Goal: Information Seeking & Learning: Learn about a topic

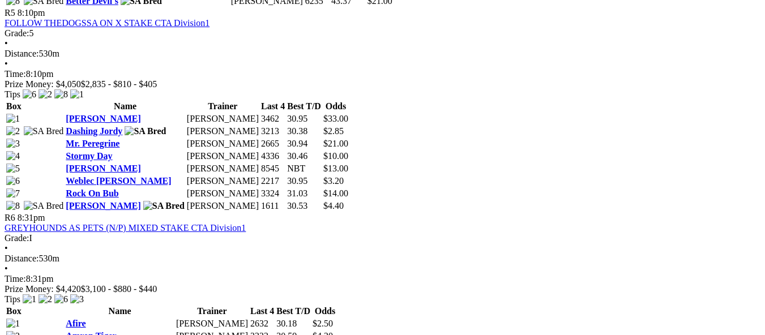
scroll to position [1302, 0]
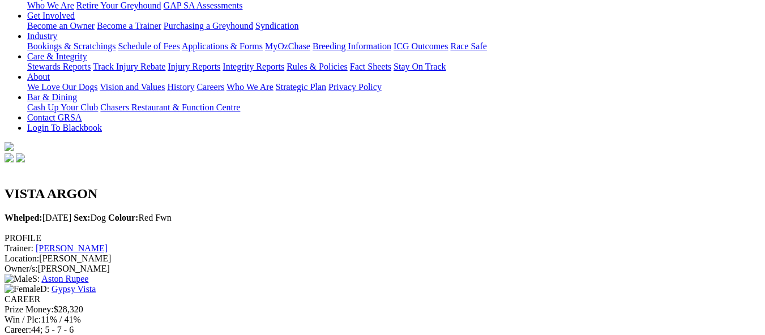
scroll to position [170, 0]
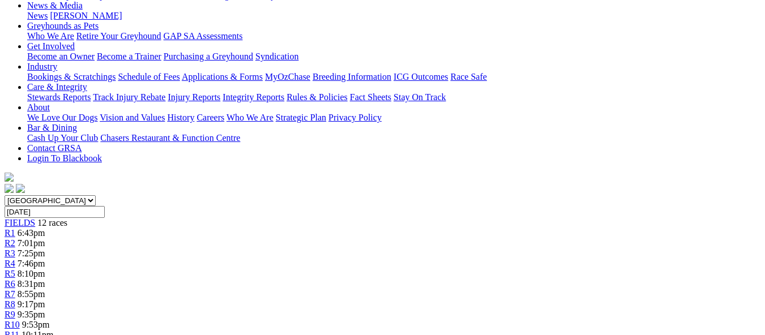
scroll to position [283, 0]
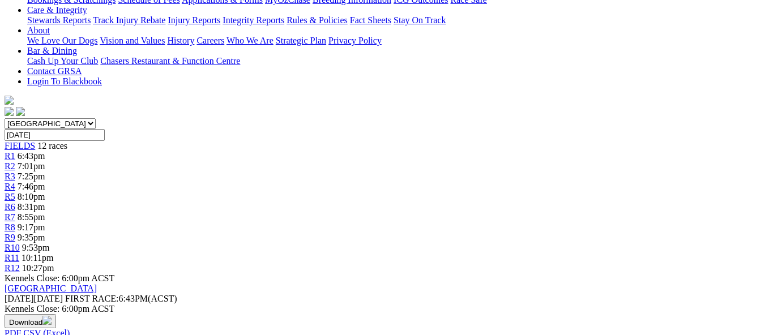
scroll to position [340, 0]
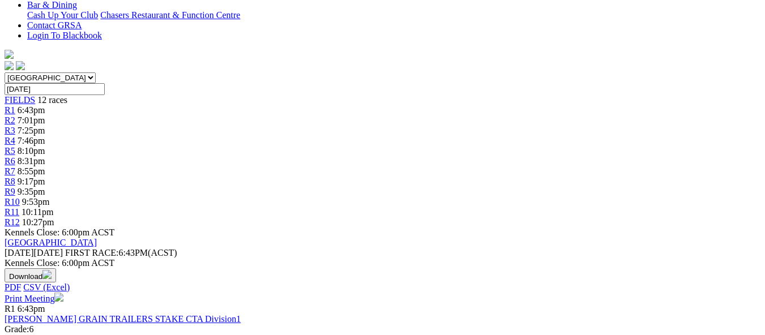
scroll to position [340, 0]
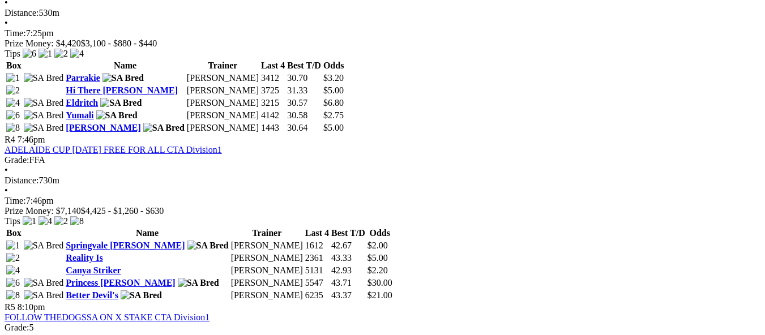
scroll to position [1019, 0]
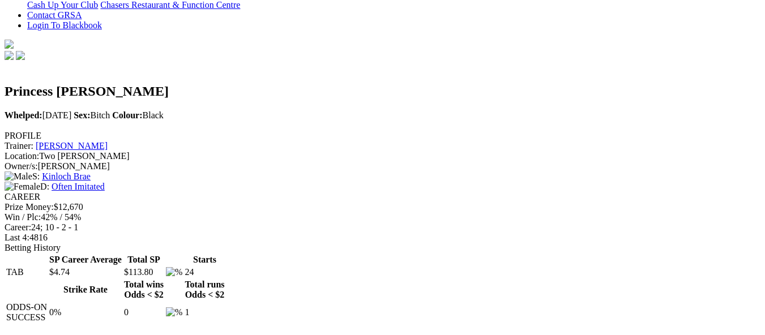
scroll to position [283, 0]
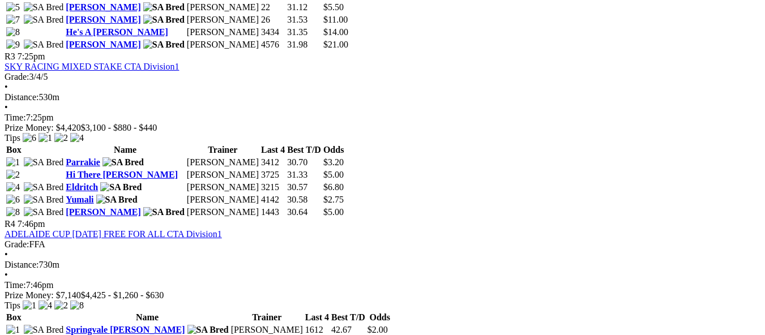
scroll to position [1132, 0]
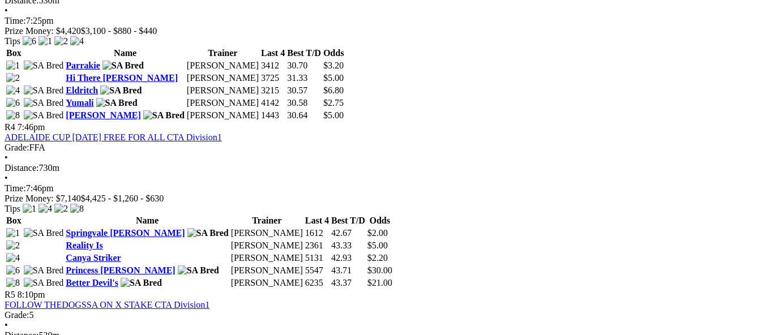
scroll to position [1075, 0]
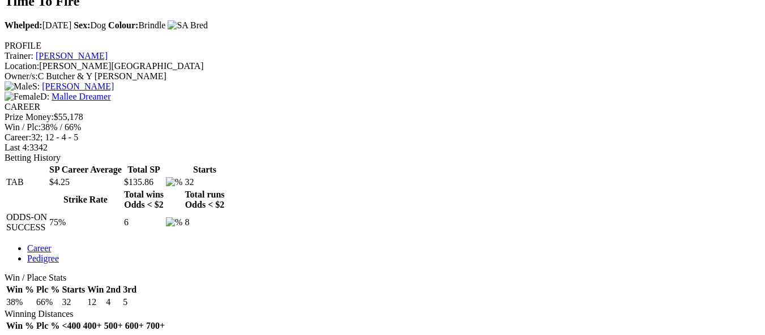
scroll to position [396, 0]
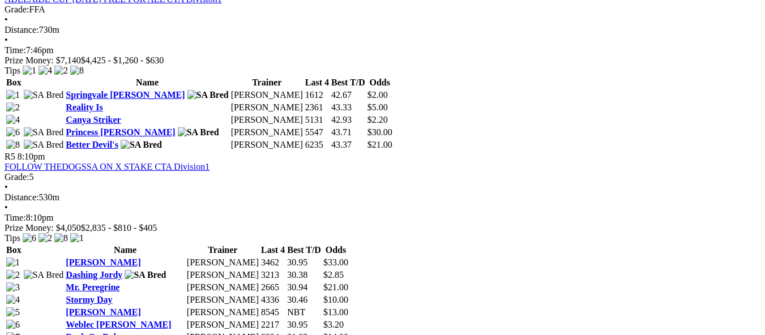
scroll to position [1189, 0]
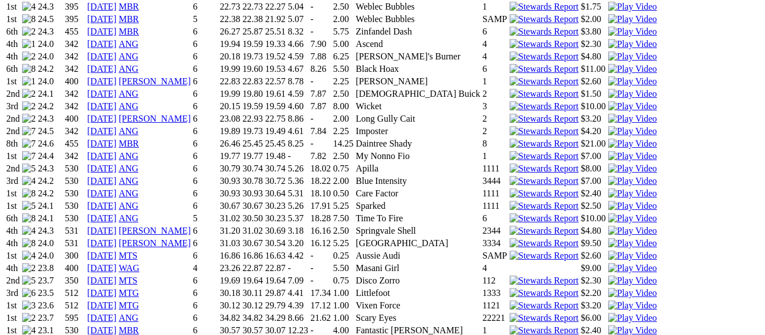
scroll to position [962, 0]
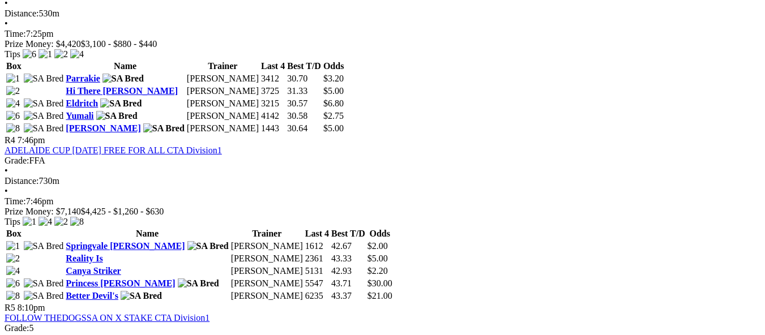
scroll to position [1019, 0]
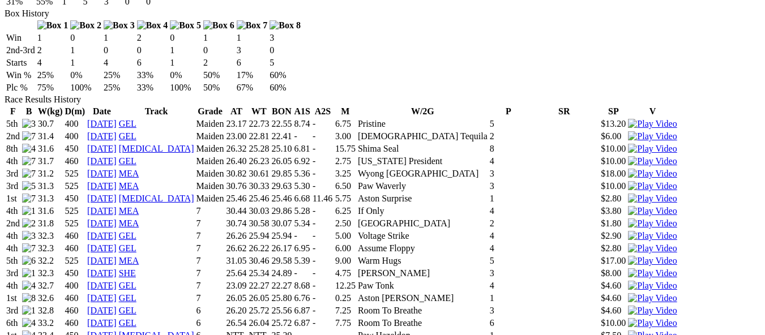
scroll to position [736, 0]
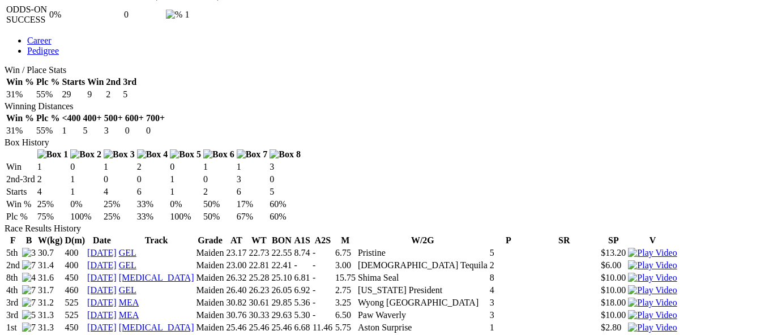
scroll to position [566, 0]
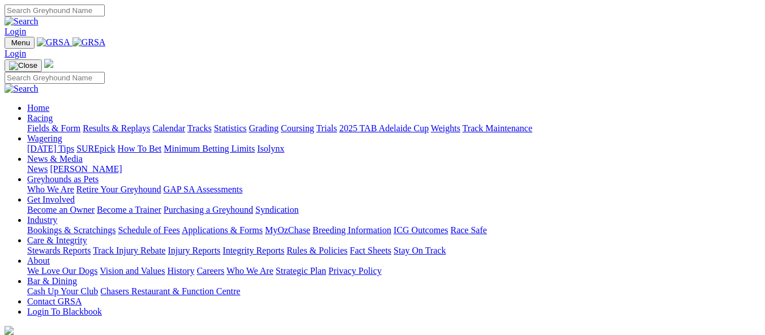
click at [337, 123] on link "Trials" at bounding box center [326, 128] width 21 height 10
